Goal: Find specific page/section

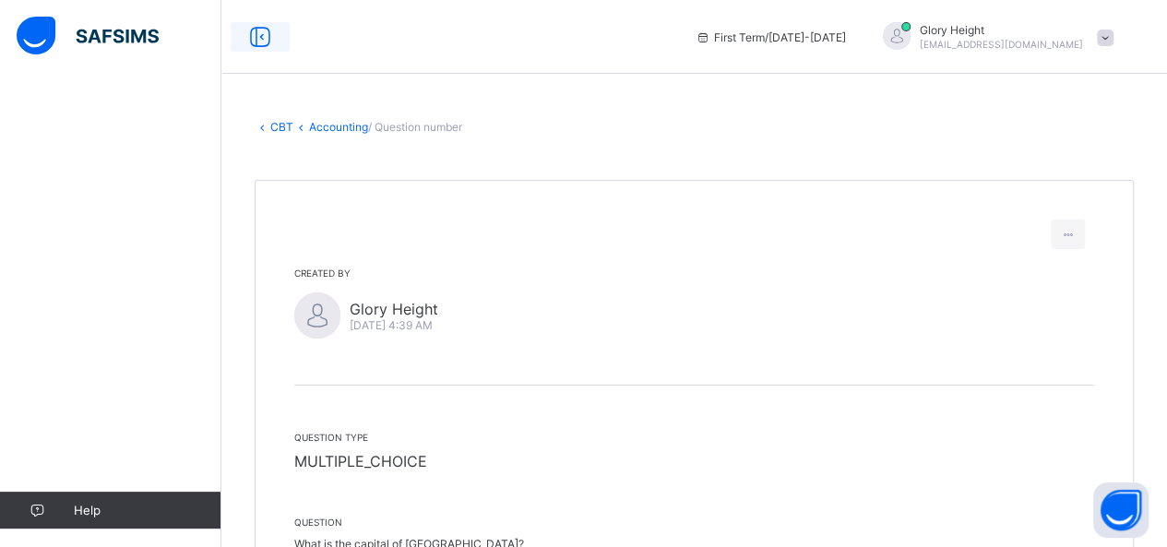
click at [258, 33] on icon at bounding box center [260, 37] width 31 height 27
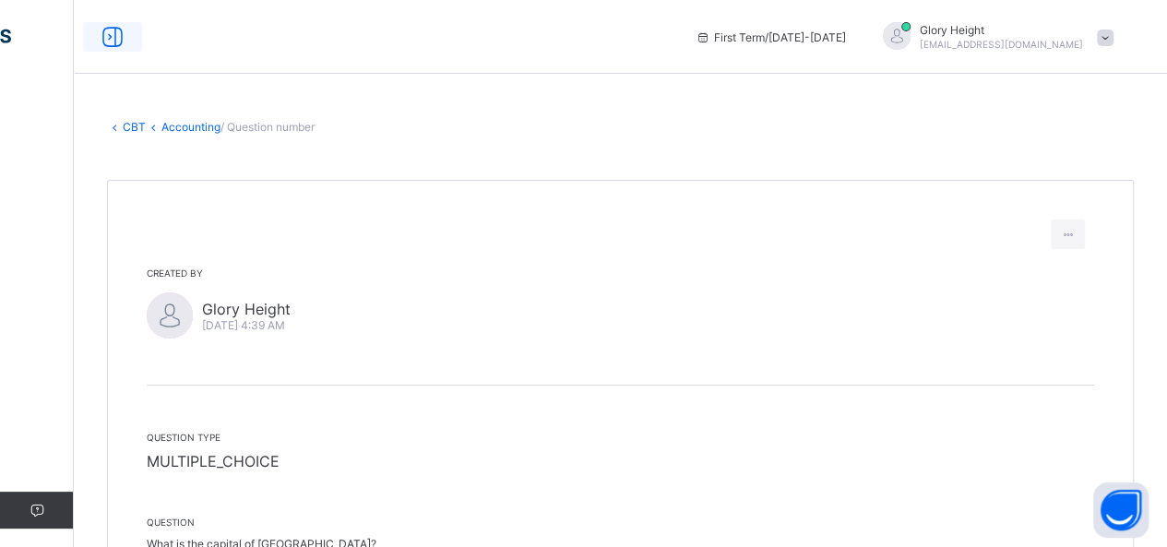
click at [258, 33] on div "First Term / [DATE]-[DATE] Glory Height [EMAIL_ADDRESS][DOMAIN_NAME]" at bounding box center [583, 37] width 1167 height 74
click at [112, 44] on icon at bounding box center [112, 37] width 31 height 27
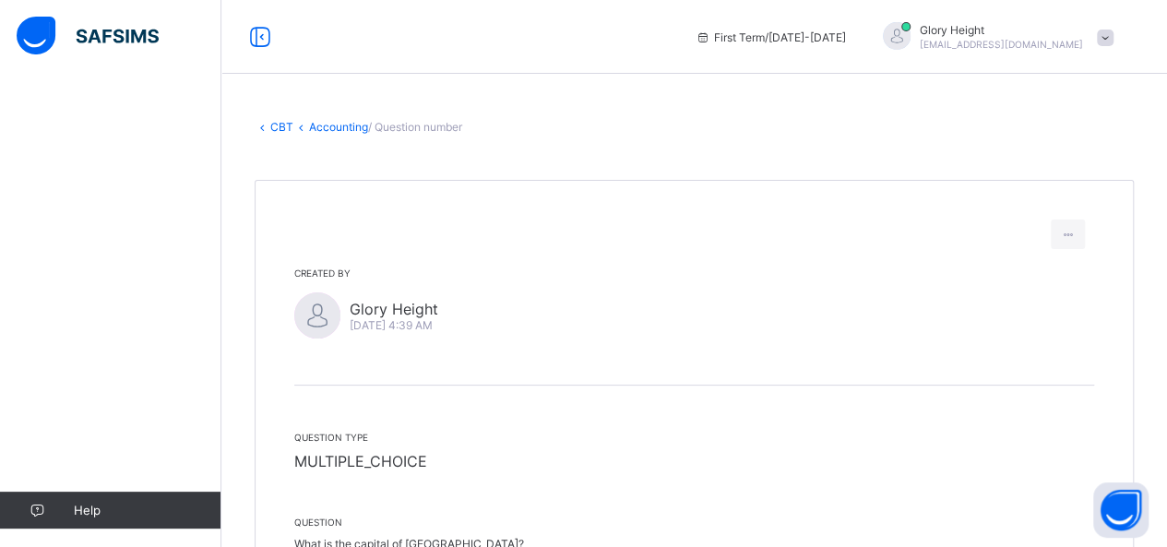
click at [280, 134] on div "CBT Accounting / Question number Created by Glory Height [DATE] 4:39 AM Questio…" at bounding box center [694, 536] width 946 height 889
click at [273, 121] on link "CBT" at bounding box center [281, 127] width 23 height 14
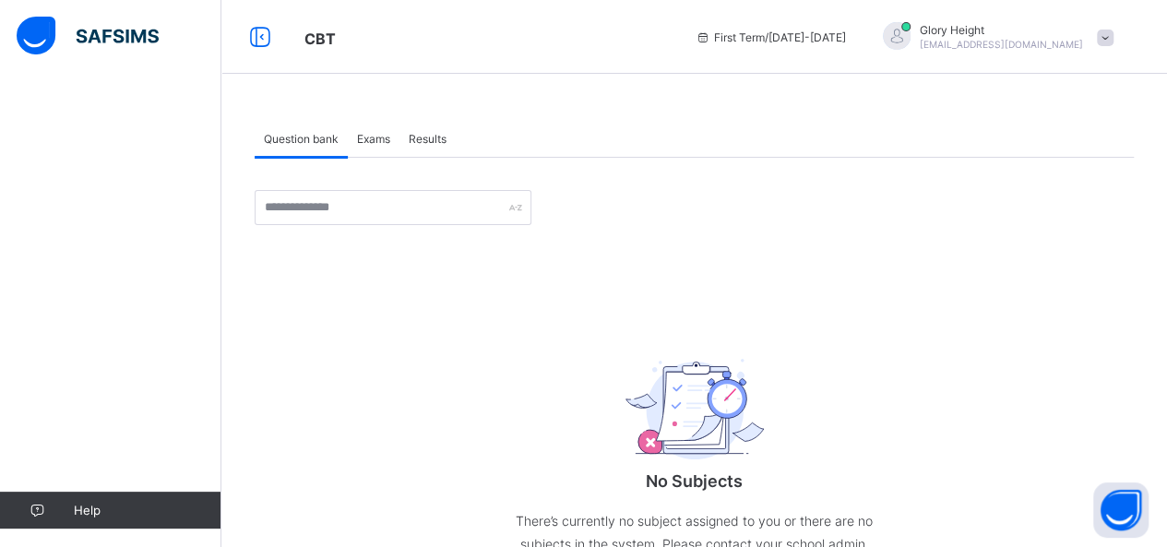
click at [119, 37] on img at bounding box center [88, 36] width 142 height 39
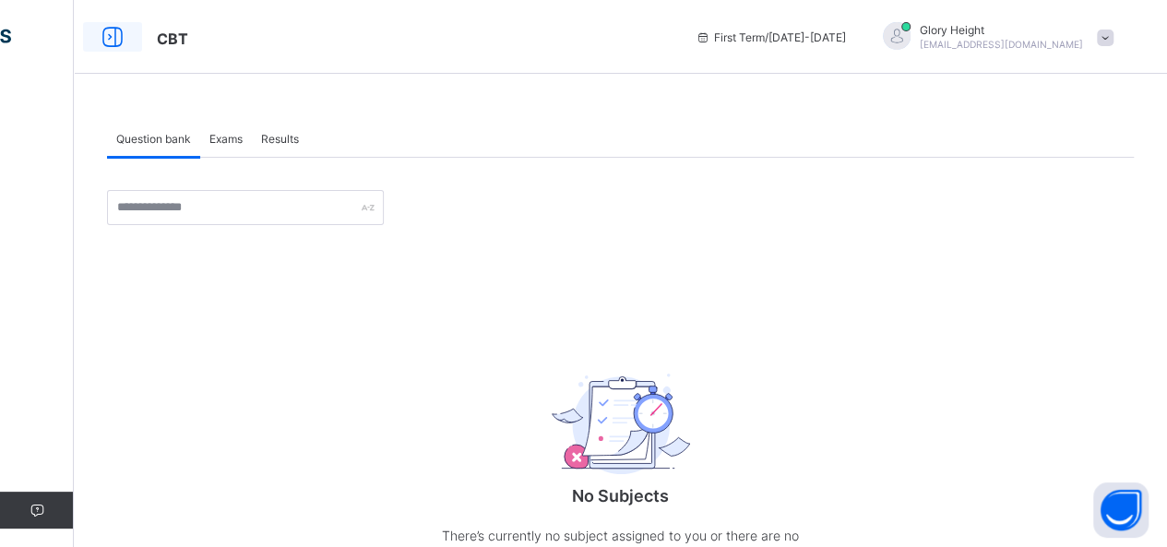
click at [117, 42] on icon at bounding box center [112, 37] width 31 height 27
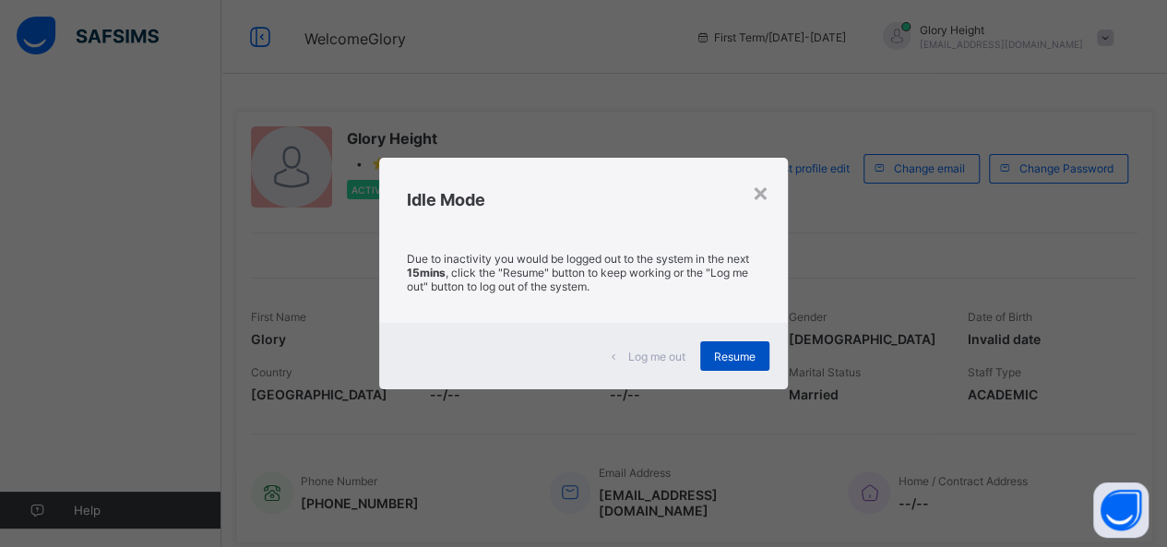
click at [743, 357] on span "Resume" at bounding box center [735, 357] width 42 height 14
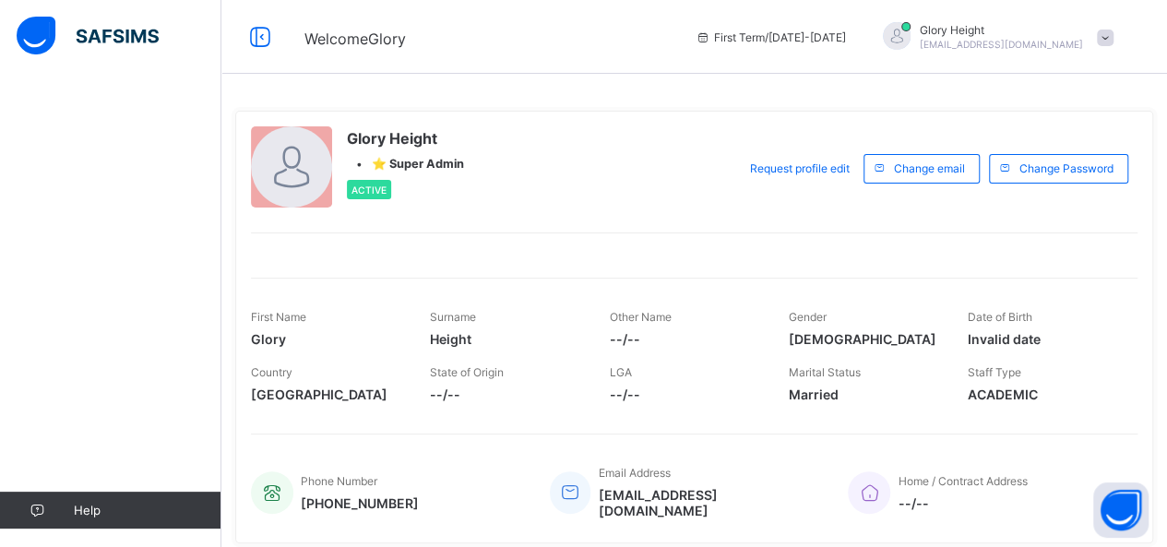
click at [83, 30] on img at bounding box center [88, 36] width 142 height 39
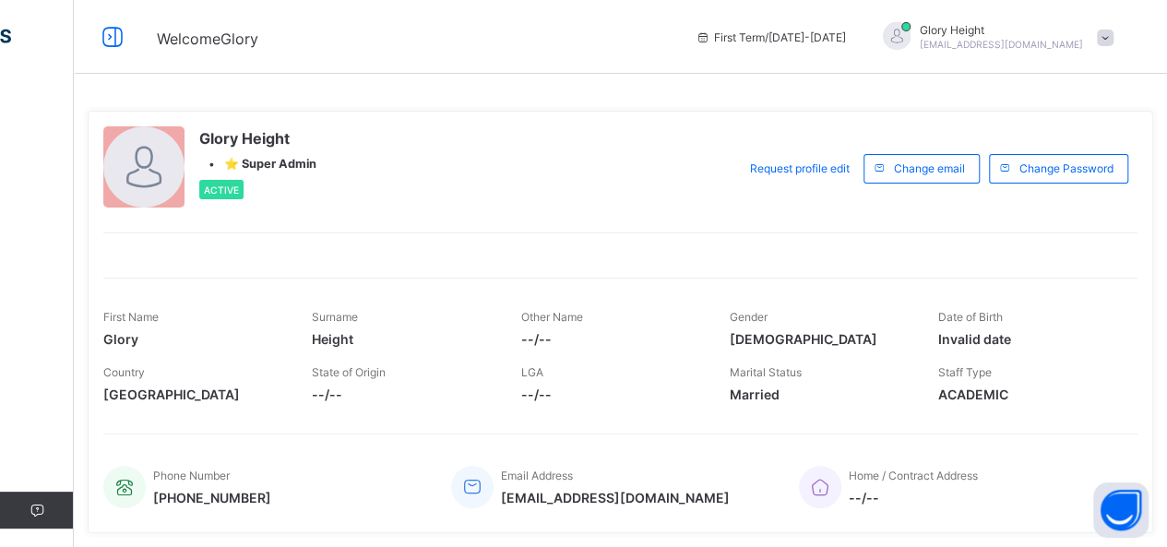
click at [83, 30] on div at bounding box center [112, 37] width 59 height 30
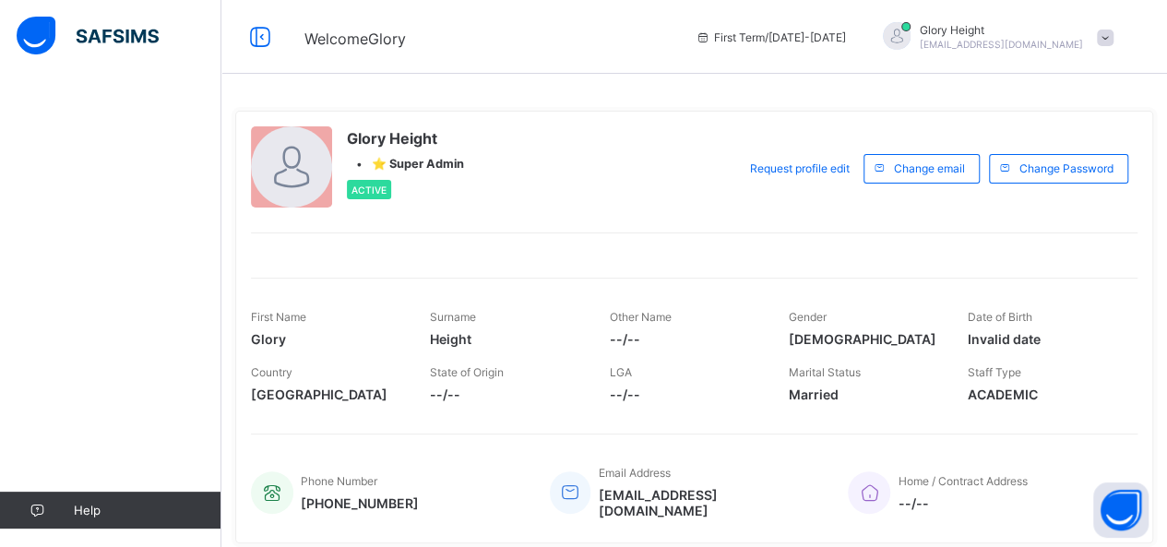
click at [74, 324] on div "Help" at bounding box center [110, 310] width 221 height 473
click at [15, 306] on div "Help" at bounding box center [110, 310] width 221 height 473
